Goal: Navigation & Orientation: Find specific page/section

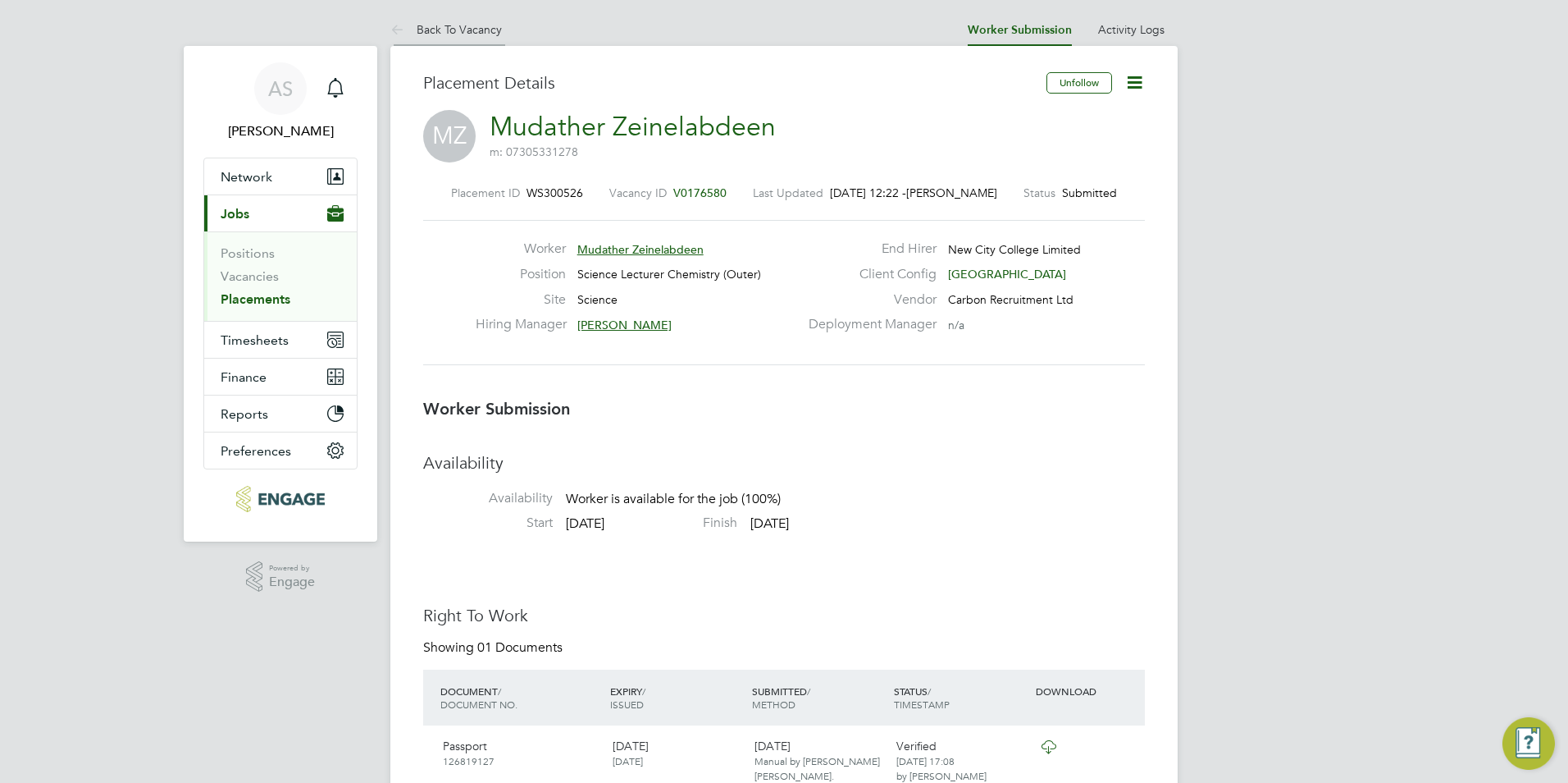
click at [465, 35] on link "Back To Vacancy" at bounding box center [446, 29] width 112 height 15
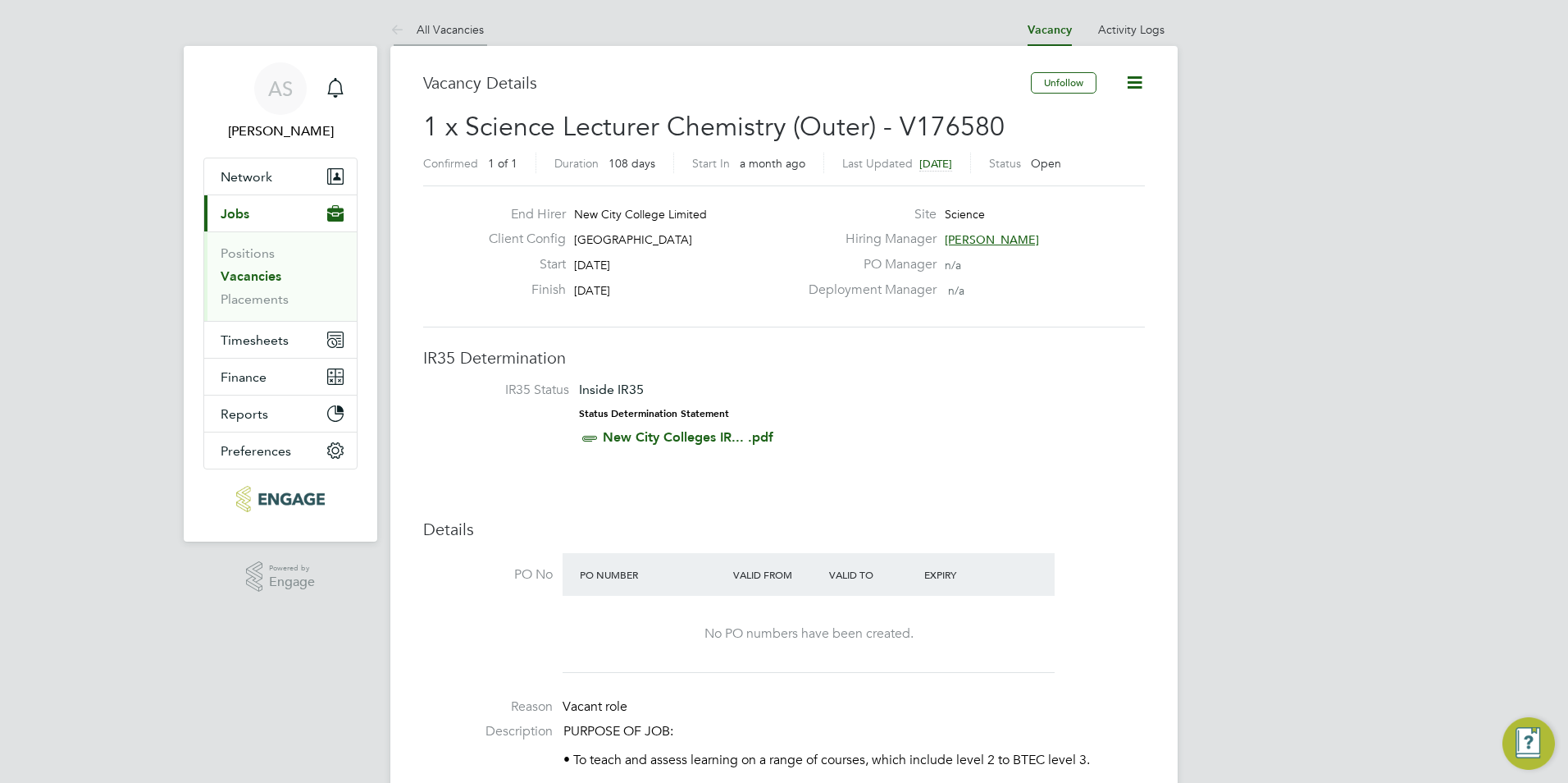
click at [468, 23] on link "All Vacancies" at bounding box center [436, 29] width 94 height 15
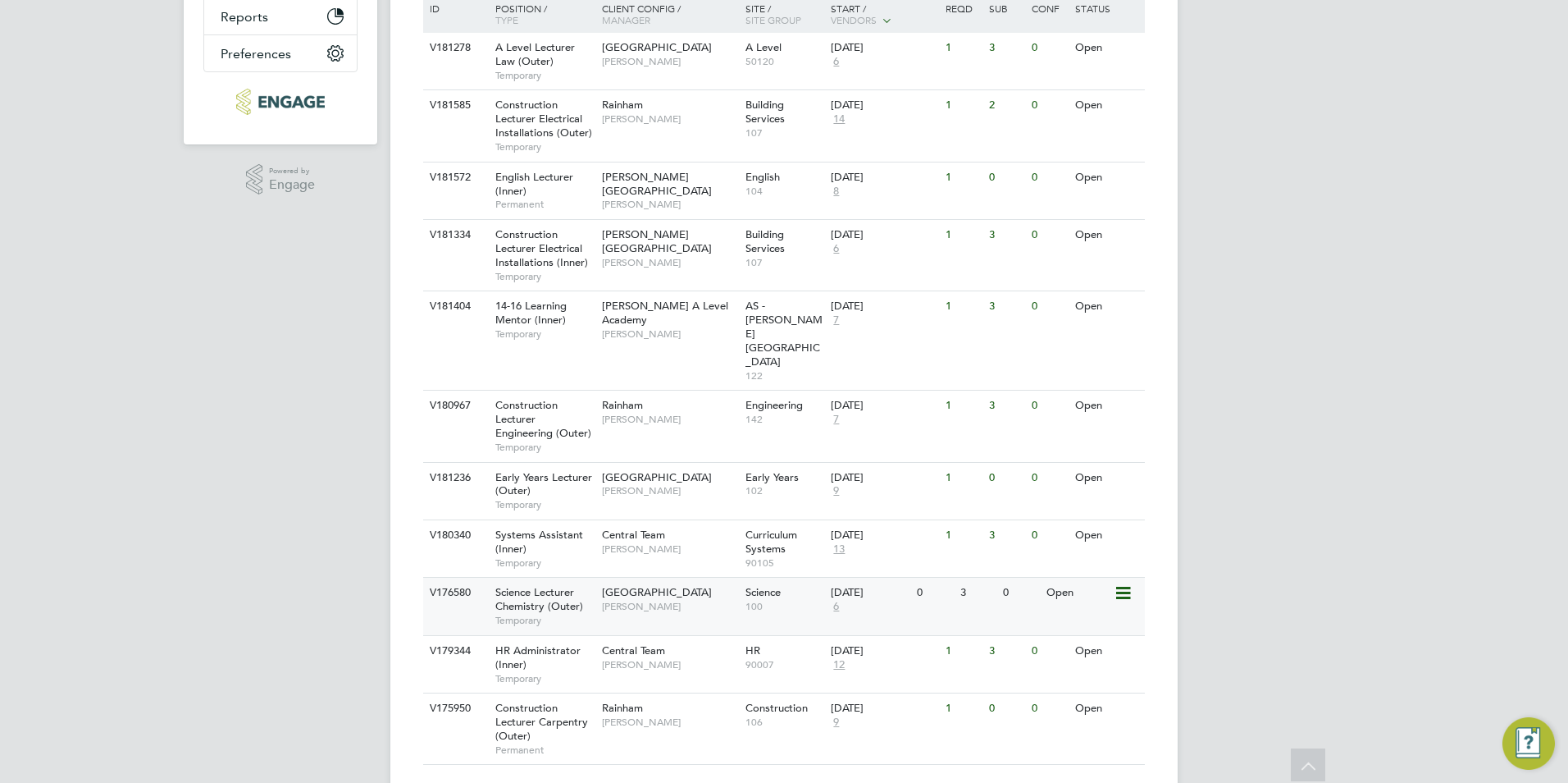
click at [625, 600] on span "[PERSON_NAME]" at bounding box center [669, 606] width 136 height 13
